Goal: Task Accomplishment & Management: Use online tool/utility

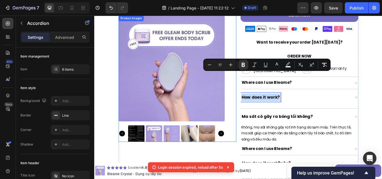
scroll to position [200, 0]
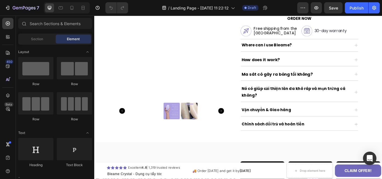
scroll to position [226, 0]
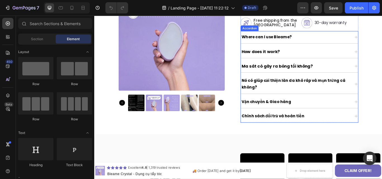
click at [319, 59] on div "How does it work?" at bounding box center [329, 58] width 128 height 10
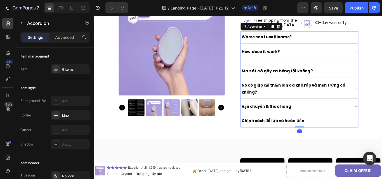
click at [319, 59] on div "How does it work?" at bounding box center [329, 58] width 128 height 10
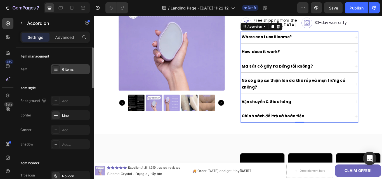
click at [68, 72] on div "6 items" at bounding box center [75, 69] width 26 height 5
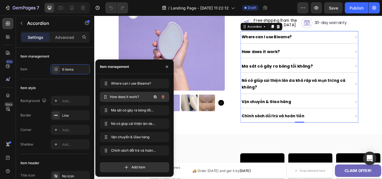
click at [112, 97] on span "How does it work?" at bounding box center [130, 96] width 41 height 5
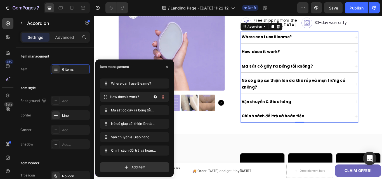
click at [112, 97] on span "How does it work?" at bounding box center [130, 96] width 41 height 5
click at [125, 109] on span "Ma sát có gây ra bóng tối không?" at bounding box center [130, 110] width 41 height 5
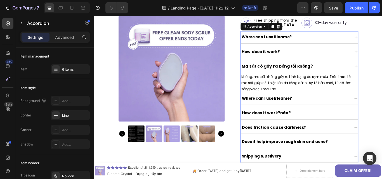
click at [300, 58] on strong "How does it work?" at bounding box center [288, 57] width 45 height 7
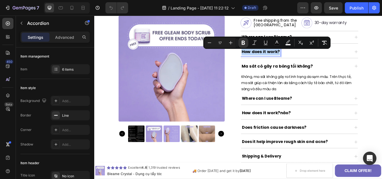
click at [300, 58] on strong "How does it work?" at bounding box center [288, 57] width 45 height 7
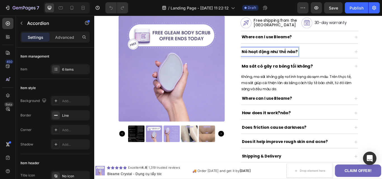
click at [337, 40] on div "Where can I use Bleame?" at bounding box center [329, 41] width 128 height 10
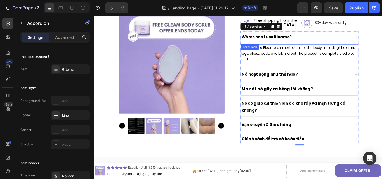
click at [323, 56] on p "You can use Bleame on most areas of the body, including the arms, legs, chest, …" at bounding box center [333, 60] width 136 height 21
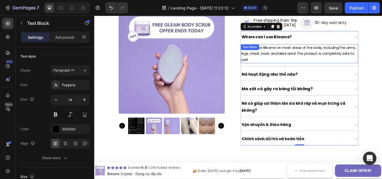
click at [323, 56] on p "You can use Bleame on most areas of the body, including the arms, legs, chest, …" at bounding box center [333, 60] width 136 height 21
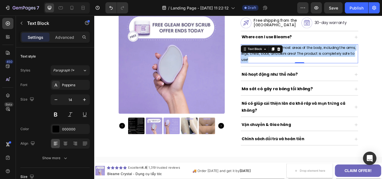
click at [323, 56] on p "You can use Bleame on most areas of the body, including the arms, legs, chest, …" at bounding box center [333, 60] width 136 height 21
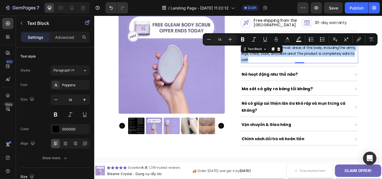
click at [323, 56] on p "You can use Bleame on most areas of the body, including the arms, legs, chest, …" at bounding box center [333, 60] width 136 height 21
copy p "You can use Bleame on most areas of the body, including the arms, legs, chest, …"
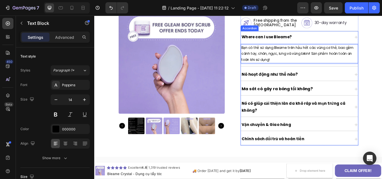
click at [321, 41] on div "Where can I use Bleame?" at bounding box center [295, 41] width 60 height 10
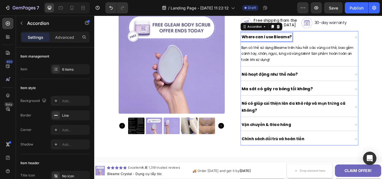
click at [321, 41] on div "Where can I use Bleame?" at bounding box center [295, 41] width 60 height 10
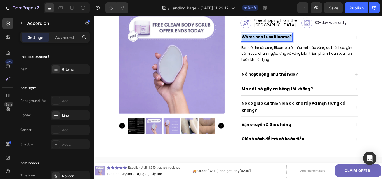
click at [321, 41] on div "Where can I use Bleame?" at bounding box center [295, 41] width 60 height 10
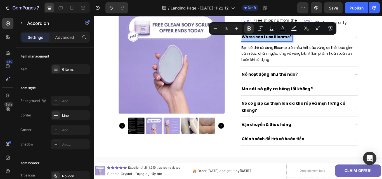
copy strong "Where can I use Bleame?"
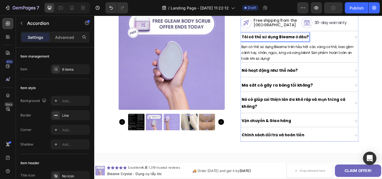
scroll to position [134, 0]
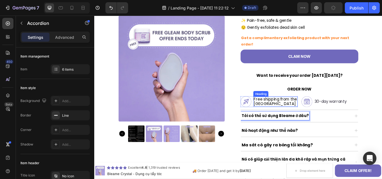
click at [297, 120] on span "Free shipping from the [GEOGRAPHIC_DATA]" at bounding box center [305, 125] width 50 height 11
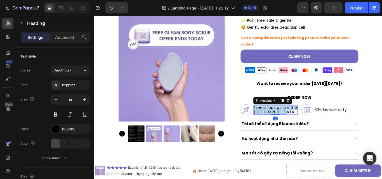
click at [297, 120] on span "Free shipping from the [GEOGRAPHIC_DATA]" at bounding box center [305, 125] width 50 height 11
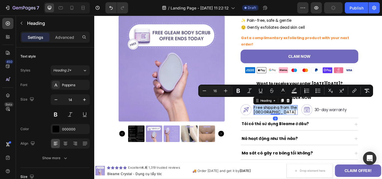
click at [297, 120] on span "Free shipping from the [GEOGRAPHIC_DATA]" at bounding box center [305, 125] width 50 height 11
copy span "Free shipping from the [GEOGRAPHIC_DATA]"
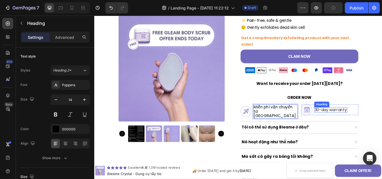
click at [376, 122] on span "30-day warranty" at bounding box center [369, 125] width 37 height 6
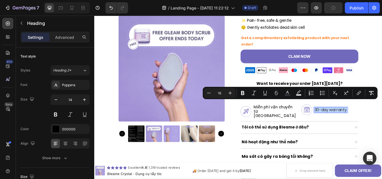
click at [376, 122] on span "30-day warranty" at bounding box center [369, 125] width 37 height 6
copy span "30-day warranty"
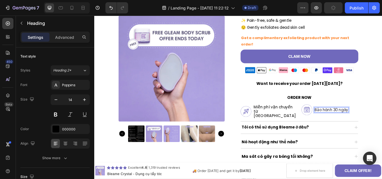
click at [360, 122] on span "Bảo hành 30 ngày" at bounding box center [370, 125] width 39 height 6
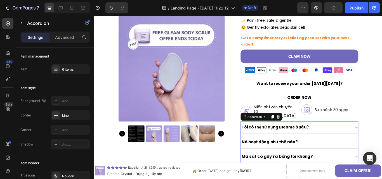
click at [364, 141] on div "Tôi có thể sử dụng Bleame ở đâu?" at bounding box center [329, 146] width 128 height 10
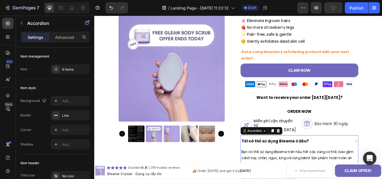
scroll to position [117, 0]
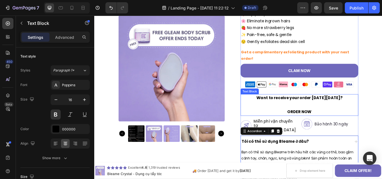
click at [338, 124] on p "ORDER NOW" at bounding box center [333, 128] width 136 height 8
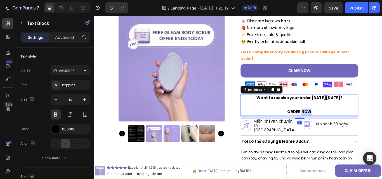
click at [338, 124] on p "ORDER NOW" at bounding box center [333, 128] width 136 height 8
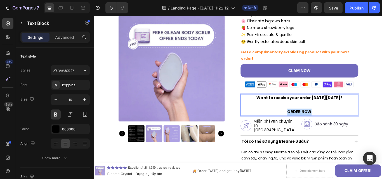
click at [338, 124] on p "ORDER NOW" at bounding box center [333, 128] width 136 height 8
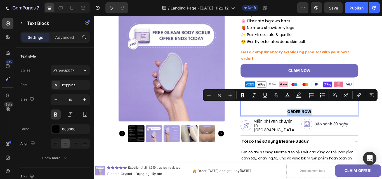
click at [338, 124] on p "ORDER NOW" at bounding box center [333, 128] width 136 height 8
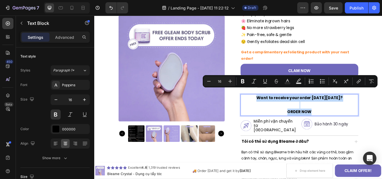
copy div "Want to receive your order on Saturday, September 27? ORDER NOW"
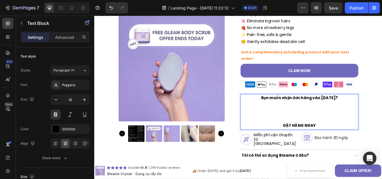
click at [302, 140] on p "ĐẶT HÀNG NGAY" at bounding box center [333, 144] width 136 height 8
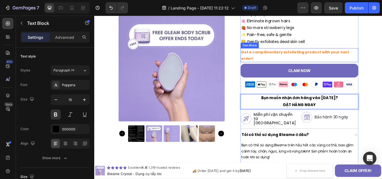
click at [339, 58] on strong "Get a complimentary exfoliating product with your next order!" at bounding box center [328, 61] width 126 height 13
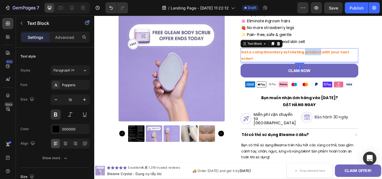
click at [339, 58] on strong "Get a complimentary exfoliating product with your next order!" at bounding box center [328, 61] width 126 height 13
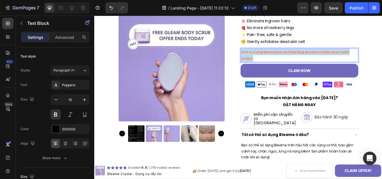
click at [339, 58] on strong "Get a complimentary exfoliating product with your next order!" at bounding box center [328, 61] width 126 height 13
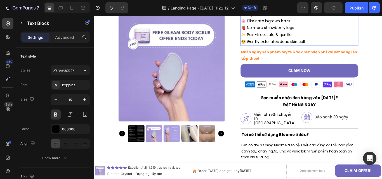
click at [299, 44] on span "😌 Gently exfoliates dead skin cell" at bounding box center [302, 46] width 75 height 6
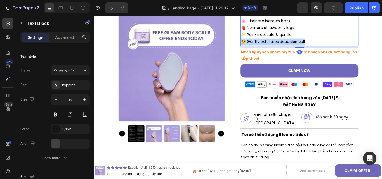
click at [299, 44] on span "😌 Gently exfoliates dead skin cell" at bounding box center [302, 46] width 75 height 6
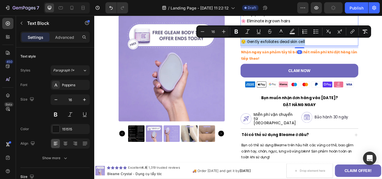
click at [299, 44] on span "😌 Gently exfoliates dead skin cell" at bounding box center [302, 46] width 75 height 6
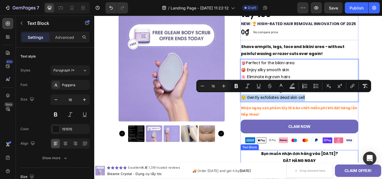
scroll to position [52, 0]
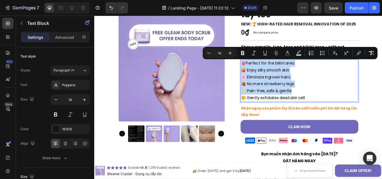
copy div "👙 Perfect for the bikini area 🍑 Enjoy silky smooth skin 🌸 Eliminate ingrown hai…"
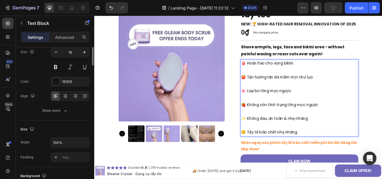
scroll to position [0, 0]
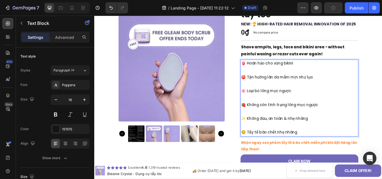
click at [382, 86] on p "🍑 Tận hưởng làn da mềm mịn như lụa" at bounding box center [333, 88] width 136 height 8
click at [266, 152] on p "😌 Tẩy tế bào chết nhẹ nhàng" at bounding box center [333, 152] width 136 height 8
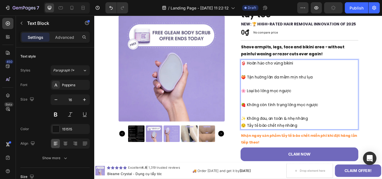
click at [265, 136] on p "✨ Không đau, an toàn & nhẹ nhàng" at bounding box center [333, 136] width 136 height 8
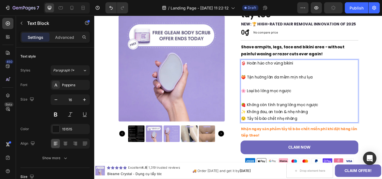
click at [265, 119] on p "🍓 Không còn tình trạng lông mọc ngược" at bounding box center [333, 120] width 136 height 8
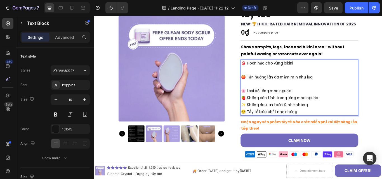
click at [265, 103] on p "🌸 Loại bỏ lông mọc ngược" at bounding box center [333, 104] width 136 height 8
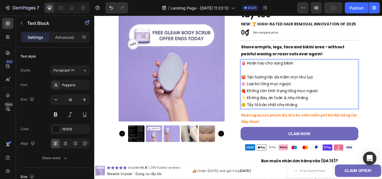
click at [265, 87] on p "🍑 Tận hưởng làn da mềm mịn như lụa" at bounding box center [333, 88] width 136 height 8
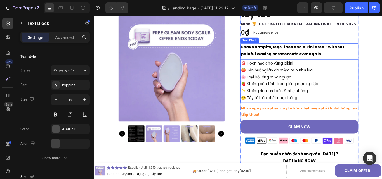
click at [343, 56] on p "Shave armpits, legs, face and bikini area - without painful waxing or razor cut…" at bounding box center [333, 57] width 136 height 16
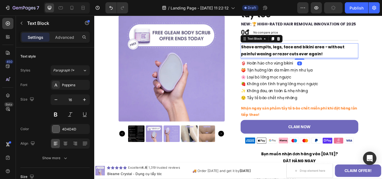
click at [343, 56] on p "Shave armpits, legs, face and bikini area - without painful waxing or razor cut…" at bounding box center [333, 57] width 136 height 16
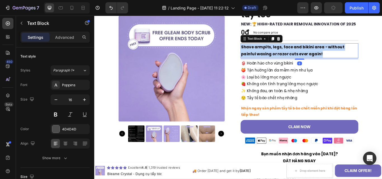
click at [343, 56] on p "Shave armpits, legs, face and bikini area - without painful waxing or razor cut…" at bounding box center [333, 57] width 136 height 16
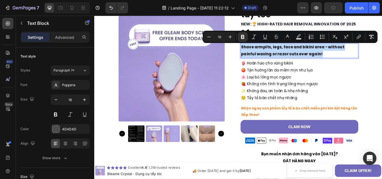
copy strong "Shave armpits, legs, face and bikini area - without painful waxing or razor cut…"
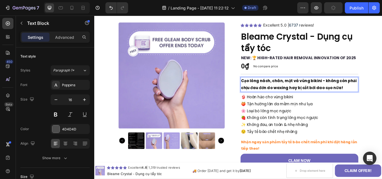
scroll to position [12, 0]
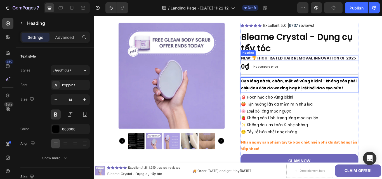
click at [300, 67] on strong "NEW: 🏆 HIGH-RATED HAIR REMOVAL INNOVATION OF 2025" at bounding box center [332, 65] width 134 height 6
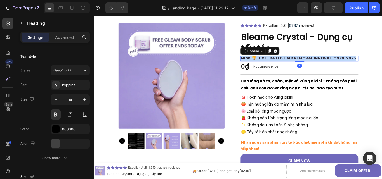
click at [300, 67] on strong "NEW: 🏆 HIGH-RATED HAIR REMOVAL INNOVATION OF 2025" at bounding box center [332, 65] width 134 height 6
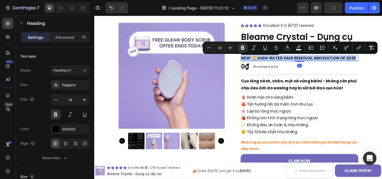
click at [300, 67] on strong "NEW: 🏆 HIGH-RATED HAIR REMOVAL INNOVATION OF 2025" at bounding box center [332, 65] width 134 height 6
copy strong "NEW: 🏆 HIGH-RATED HAIR REMOVAL INNOVATION OF 2025"
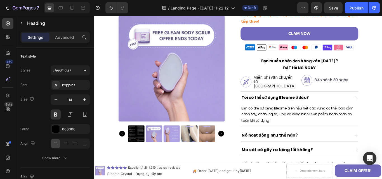
scroll to position [152, 0]
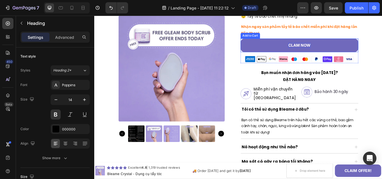
click at [337, 48] on div "CLAM NOW" at bounding box center [333, 51] width 26 height 6
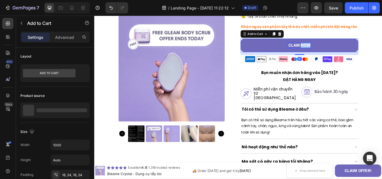
click at [337, 48] on div "CLAM NOW" at bounding box center [333, 51] width 26 height 6
click at [337, 48] on p "CLAM NOW" at bounding box center [333, 51] width 26 height 6
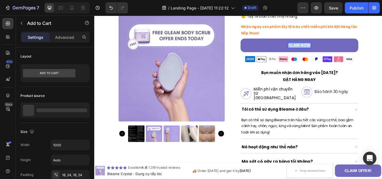
click at [337, 48] on p "CLAM NOW" at bounding box center [333, 51] width 26 height 6
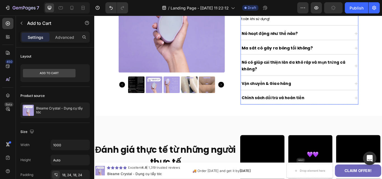
scroll to position [264, 0]
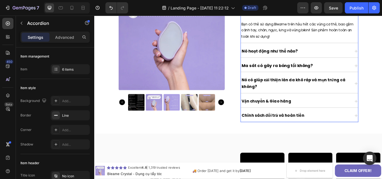
click at [382, 75] on div "Ma sát có gây ra bóng tối không?" at bounding box center [333, 74] width 137 height 15
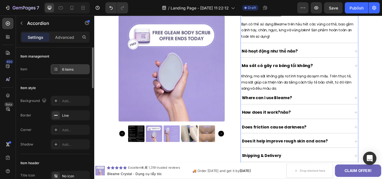
click at [63, 69] on div "6 items" at bounding box center [75, 69] width 26 height 5
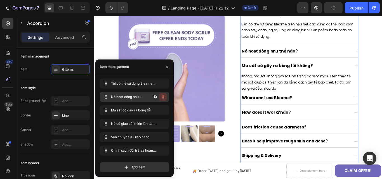
click at [164, 96] on icon "button" at bounding box center [163, 97] width 4 height 4
click at [164, 96] on div "Delete" at bounding box center [159, 96] width 10 height 5
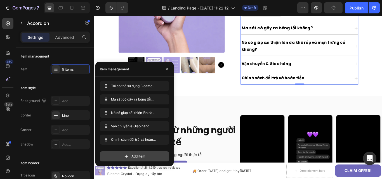
click at [128, 156] on icon at bounding box center [127, 157] width 6 height 6
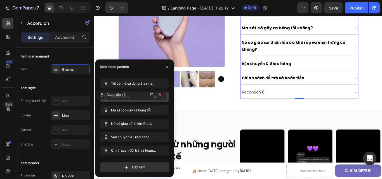
drag, startPoint x: 110, startPoint y: 149, endPoint x: 107, endPoint y: 93, distance: 56.3
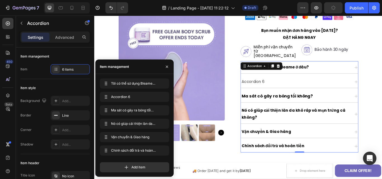
scroll to position [192, 0]
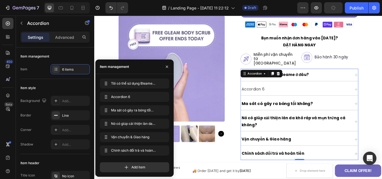
click at [278, 97] on div "Accordion 6" at bounding box center [279, 102] width 28 height 10
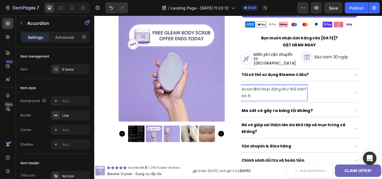
click at [279, 98] on p "AccordNó hoạt động như thế nào?" at bounding box center [303, 102] width 75 height 8
click at [283, 106] on p "ion 6" at bounding box center [295, 110] width 59 height 8
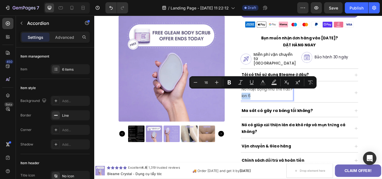
click at [283, 106] on p "ion 6" at bounding box center [295, 110] width 59 height 8
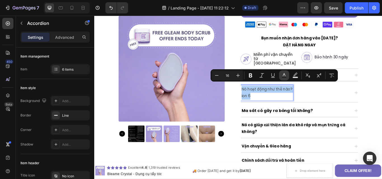
click at [288, 74] on button "Text Color" at bounding box center [284, 75] width 10 height 10
type input "4D4D4D"
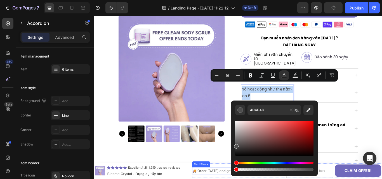
drag, startPoint x: 407, startPoint y: 185, endPoint x: 248, endPoint y: 199, distance: 158.9
type input "0"
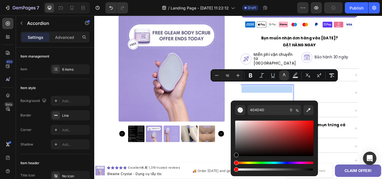
drag, startPoint x: 236, startPoint y: 155, endPoint x: 234, endPoint y: 158, distance: 4.3
click at [234, 158] on div "4D4D4D 0 %" at bounding box center [274, 136] width 87 height 71
type input "000000"
drag, startPoint x: 303, startPoint y: 162, endPoint x: 315, endPoint y: 164, distance: 12.3
click at [315, 164] on div "000000 0 %" at bounding box center [274, 136] width 87 height 71
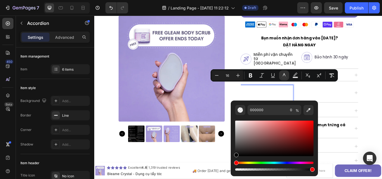
type input "100"
click at [249, 78] on icon "Editor contextual toolbar" at bounding box center [251, 76] width 6 height 6
click at [254, 102] on div "Product Images" at bounding box center [190, 90] width 137 height 148
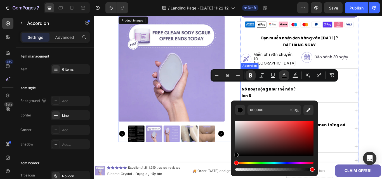
click at [293, 106] on p "ion 6" at bounding box center [297, 110] width 63 height 8
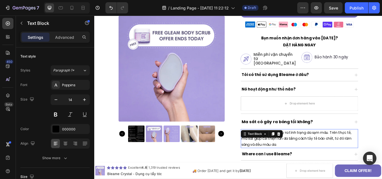
click at [356, 149] on p "Không, ma sát không gây ra tình trạng da sạm màu. Trên thực tế, ma sát giúp cải…" at bounding box center [333, 159] width 136 height 21
click at [301, 152] on icon at bounding box center [302, 154] width 3 height 4
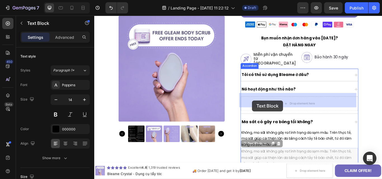
drag, startPoint x: 275, startPoint y: 162, endPoint x: 278, endPoint y: 114, distance: 47.9
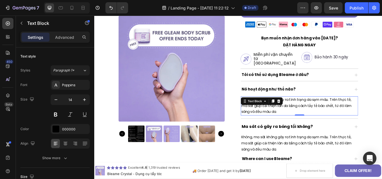
click at [281, 122] on p "Không, ma sát không gây ra tình trạng da sạm màu. Trên thực tế, ma sát giúp cải…" at bounding box center [333, 120] width 136 height 21
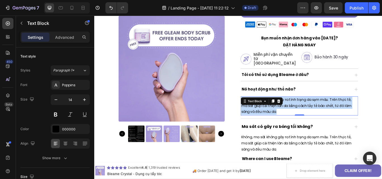
click at [281, 122] on p "Không, ma sát không gây ra tình trạng da sạm màu. Trên thực tế, ma sát giúp cải…" at bounding box center [333, 120] width 136 height 21
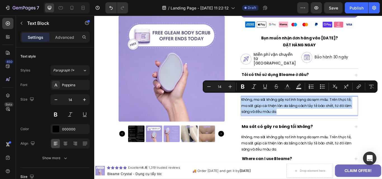
click at [281, 122] on p "Không, ma sát không gây ra tình trạng da sạm màu. Trên thực tế, ma sát giúp cải…" at bounding box center [333, 120] width 136 height 21
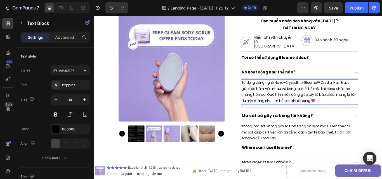
scroll to position [214, 0]
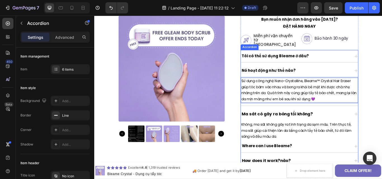
click at [377, 64] on div "Tôi có thể sử dụng Bleame ở đâu?" at bounding box center [329, 63] width 128 height 10
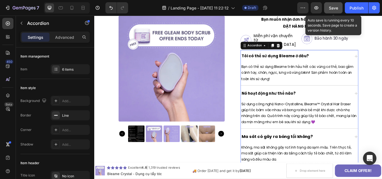
click at [333, 4] on button "Save" at bounding box center [333, 7] width 18 height 11
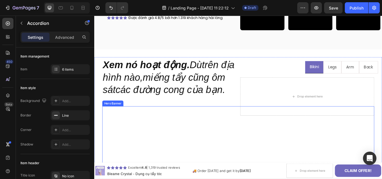
scroll to position [653, 0]
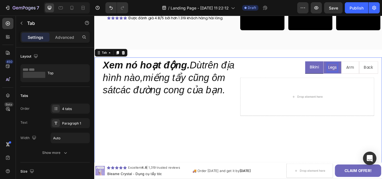
click at [370, 77] on p "Legs" at bounding box center [372, 76] width 10 height 8
drag, startPoint x: 370, startPoint y: 77, endPoint x: 376, endPoint y: 81, distance: 7.4
click at [370, 77] on p "Legs" at bounding box center [372, 76] width 10 height 8
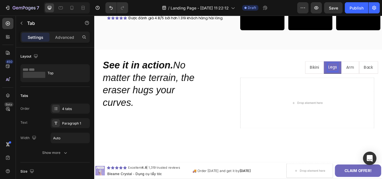
scroll to position [653, 0]
click at [376, 81] on li "Legs" at bounding box center [372, 76] width 20 height 15
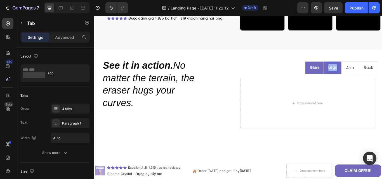
drag, startPoint x: 376, startPoint y: 81, endPoint x: 354, endPoint y: 77, distance: 22.1
click at [376, 81] on li "Legs" at bounding box center [372, 76] width 20 height 15
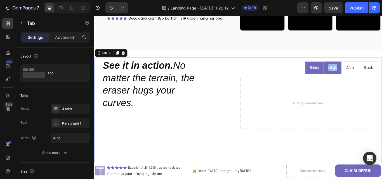
click at [354, 77] on li "Bikini" at bounding box center [351, 76] width 22 height 15
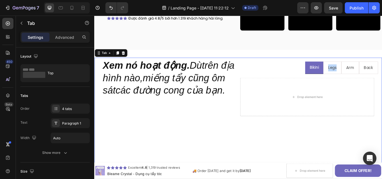
click at [354, 77] on li "Bikini" at bounding box center [350, 76] width 21 height 15
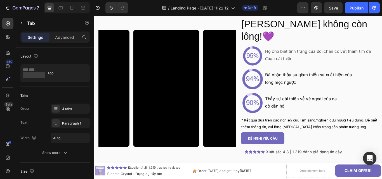
scroll to position [1166, 0]
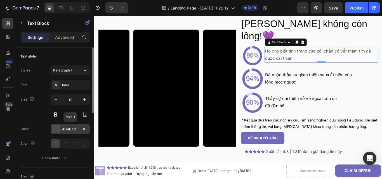
click at [58, 129] on div at bounding box center [55, 128] width 7 height 7
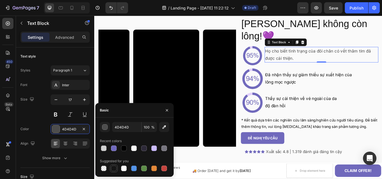
click at [112, 170] on div at bounding box center [114, 169] width 6 height 6
type input "151515"
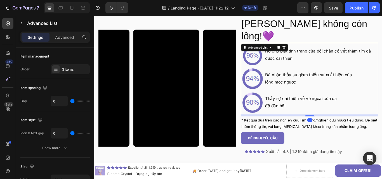
click at [293, 116] on li "Image Thấy sự cải thiện về vẻ ngoài của da độ đàn hồi Text Block" at bounding box center [345, 117] width 160 height 28
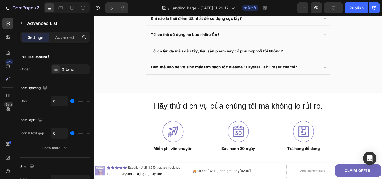
scroll to position [1959, 0]
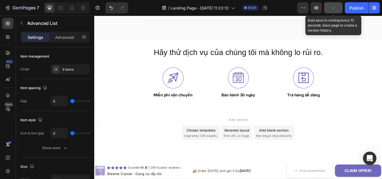
click at [328, 6] on button "button" at bounding box center [333, 7] width 18 height 11
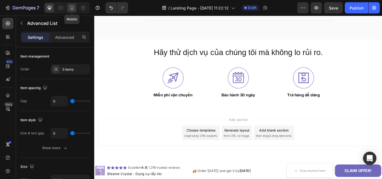
click at [71, 9] on icon at bounding box center [71, 8] width 3 height 4
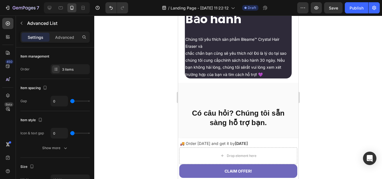
scroll to position [1978, 0]
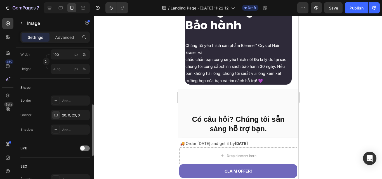
scroll to position [164, 0]
click at [69, 114] on div "20, 0, 20, 0" at bounding box center [70, 114] width 16 height 5
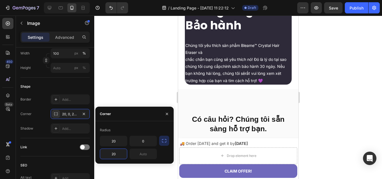
click at [117, 154] on input "20" at bounding box center [113, 154] width 27 height 10
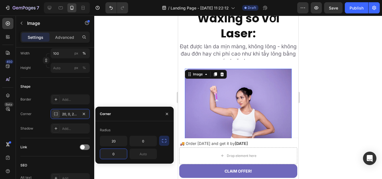
scroll to position [1907, 0]
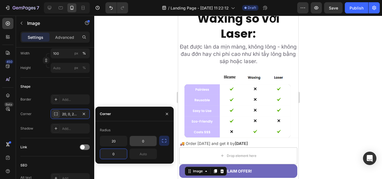
type input "0"
click at [145, 142] on input "0" at bounding box center [143, 141] width 27 height 10
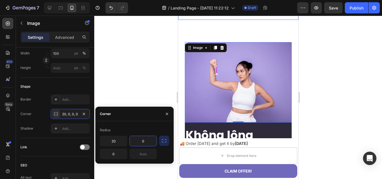
scroll to position [2031, 0]
type input "20"
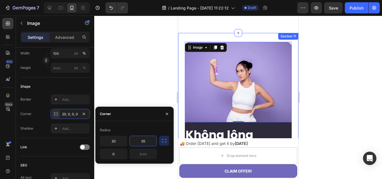
click at [281, 34] on div "Section 11" at bounding box center [288, 36] width 18 height 5
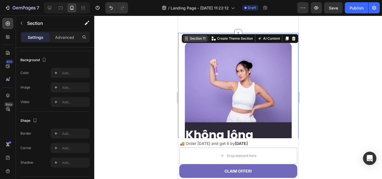
scroll to position [0, 0]
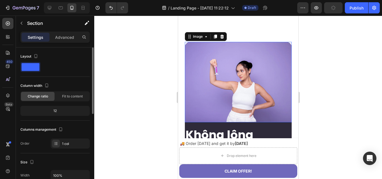
click at [287, 68] on img at bounding box center [237, 82] width 107 height 80
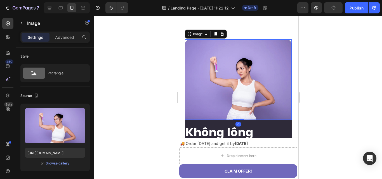
scroll to position [2117, 0]
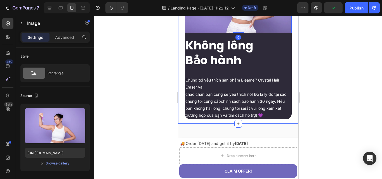
click at [290, 117] on div "Image 0 Không lông Bảo hành Heading Chúng tôi yêu thích sản phẩm Bleame™ Crysta…" at bounding box center [238, 37] width 120 height 171
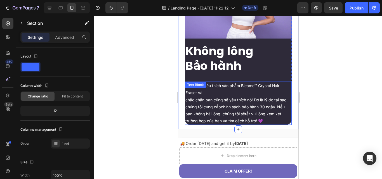
scroll to position [2110, 0]
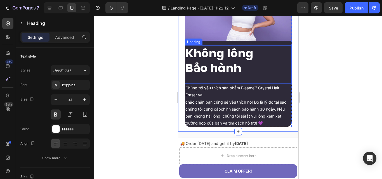
click at [239, 53] on h2 "Không lông Bảo hành" at bounding box center [237, 60] width 107 height 31
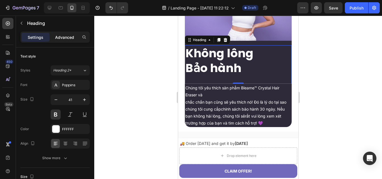
click at [55, 37] on p "Advanced" at bounding box center [64, 37] width 19 height 6
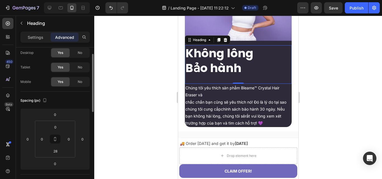
scroll to position [17, 0]
click at [55, 147] on input "28" at bounding box center [55, 150] width 11 height 8
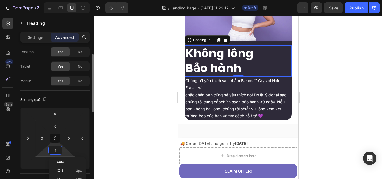
type input "0"
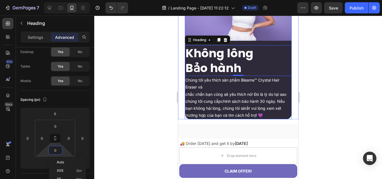
click at [279, 39] on div "Image Không lông Bảo hành Heading 0 Chúng tôi yêu thích sản phẩm Bleame™ Crysta…" at bounding box center [237, 39] width 107 height 159
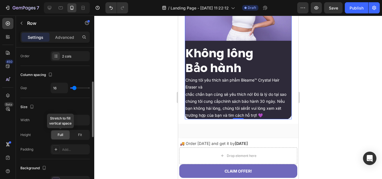
scroll to position [88, 0]
click at [69, 115] on input "89%" at bounding box center [70, 119] width 39 height 10
click at [84, 121] on icon "button" at bounding box center [85, 120] width 6 height 6
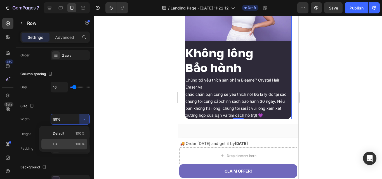
click at [61, 144] on p "Full 100%" at bounding box center [69, 144] width 32 height 5
type input "100%"
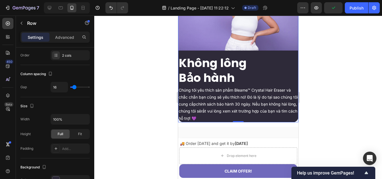
click at [259, 48] on div "Image Không lông Bảo hành Heading Chúng tôi yêu thích sản phẩm Bleame™ Crystal …" at bounding box center [238, 41] width 120 height 162
click at [243, 104] on p "chắc chắn bạn cũng sẽ yêu thích nó! Đó là lý do tại sao chúng tôi cung cấpchính…" at bounding box center [237, 108] width 119 height 28
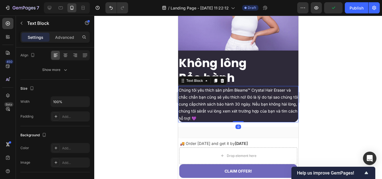
scroll to position [0, 0]
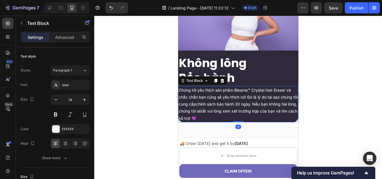
drag, startPoint x: 236, startPoint y: 117, endPoint x: 228, endPoint y: 100, distance: 19.6
click at [230, 117] on div "Chúng tôi yêu thích sản phẩm Bleame™ Crystal Hair Eraser và chắc chắn bạn cũng …" at bounding box center [238, 104] width 120 height 36
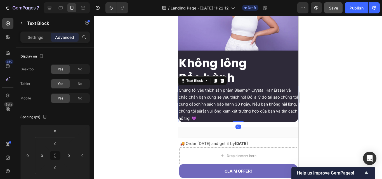
click at [319, 60] on div at bounding box center [238, 98] width 288 height 164
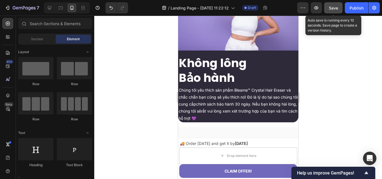
click at [331, 3] on button "Save" at bounding box center [333, 7] width 18 height 11
